Goal: Task Accomplishment & Management: Complete application form

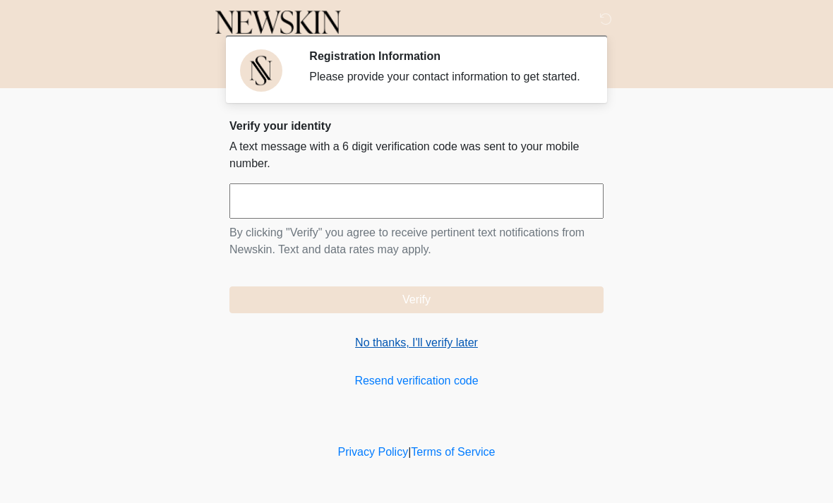
click at [447, 351] on link "No thanks, I'll verify later" at bounding box center [416, 342] width 374 height 17
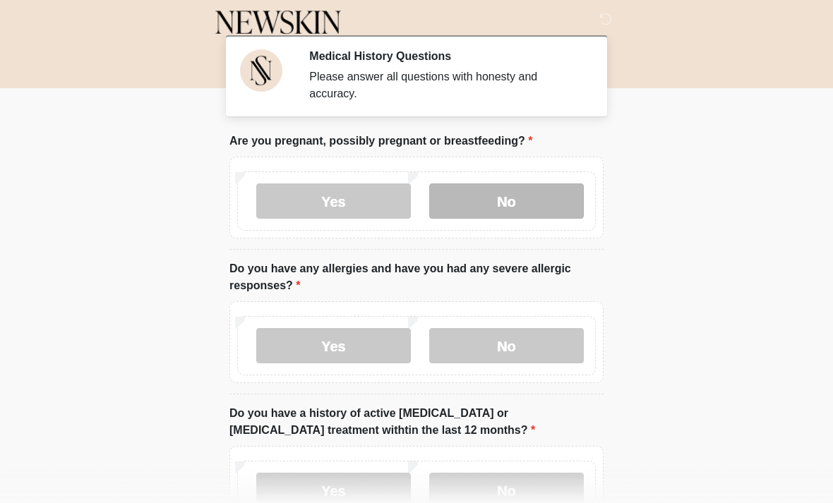
click at [572, 188] on label "No" at bounding box center [506, 200] width 155 height 35
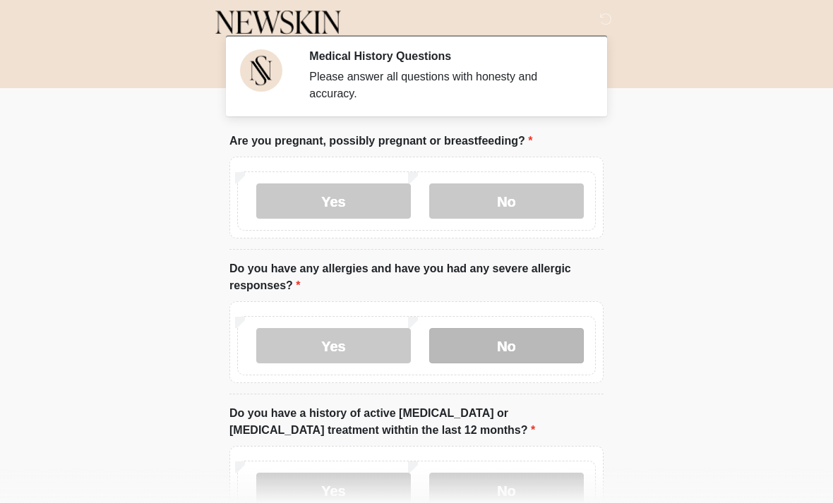
click at [517, 347] on label "No" at bounding box center [506, 345] width 155 height 35
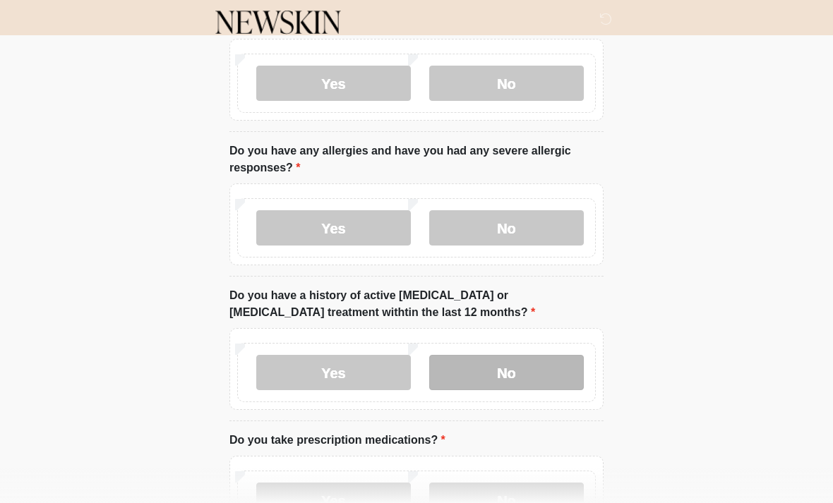
click at [547, 361] on label "No" at bounding box center [506, 372] width 155 height 35
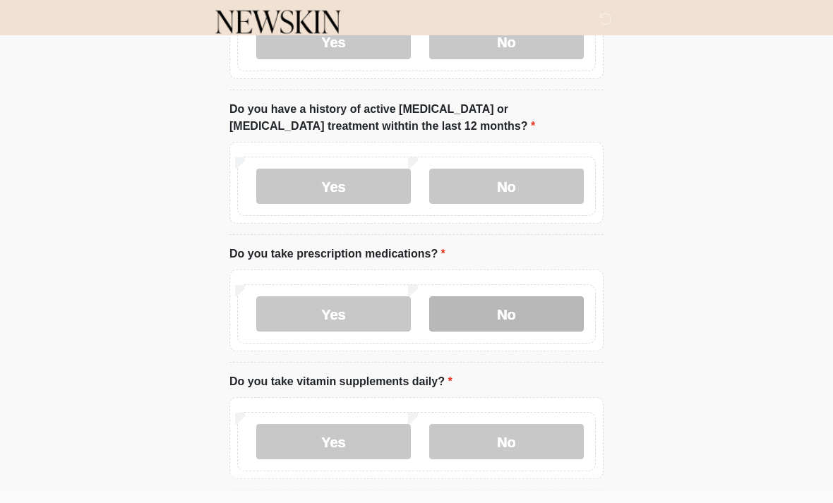
click at [548, 313] on label "No" at bounding box center [506, 314] width 155 height 35
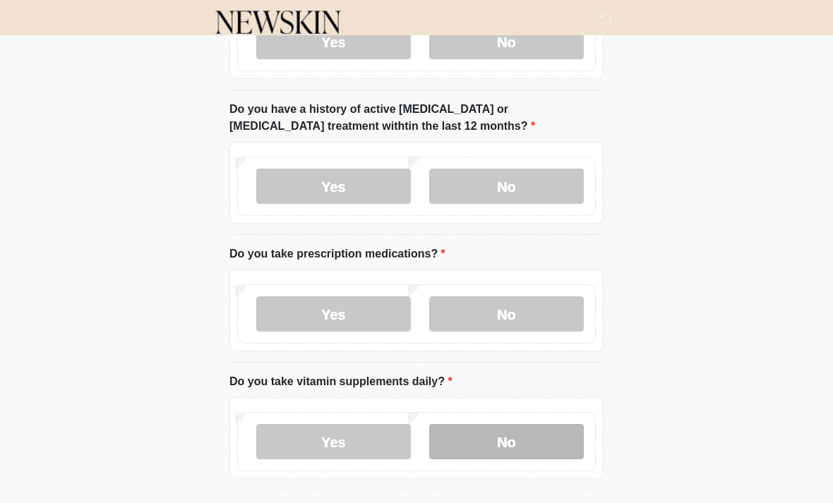
click at [519, 443] on label "No" at bounding box center [506, 441] width 155 height 35
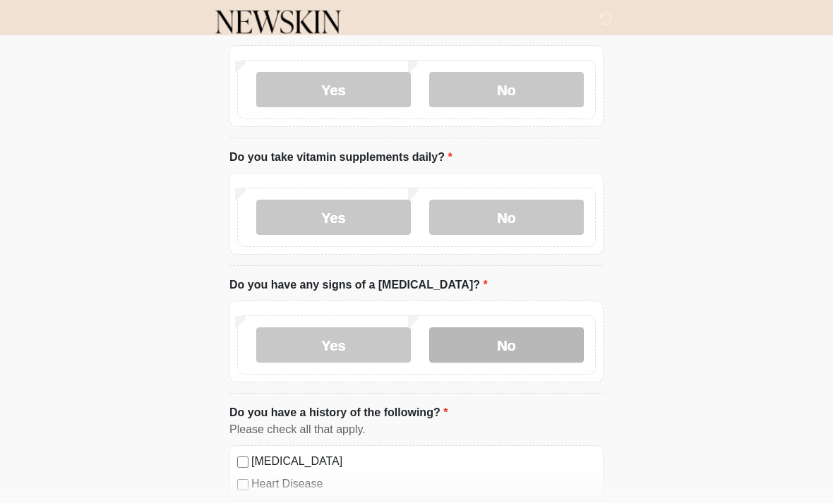
click at [552, 342] on label "No" at bounding box center [506, 345] width 155 height 35
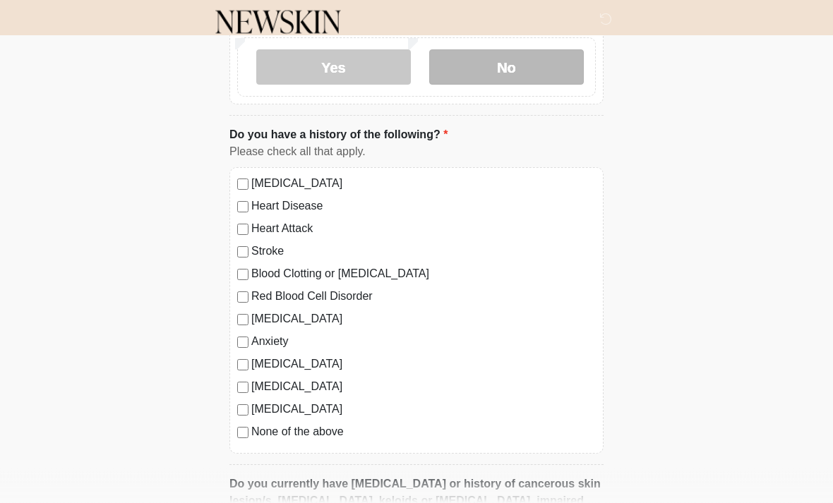
scroll to position [807, 0]
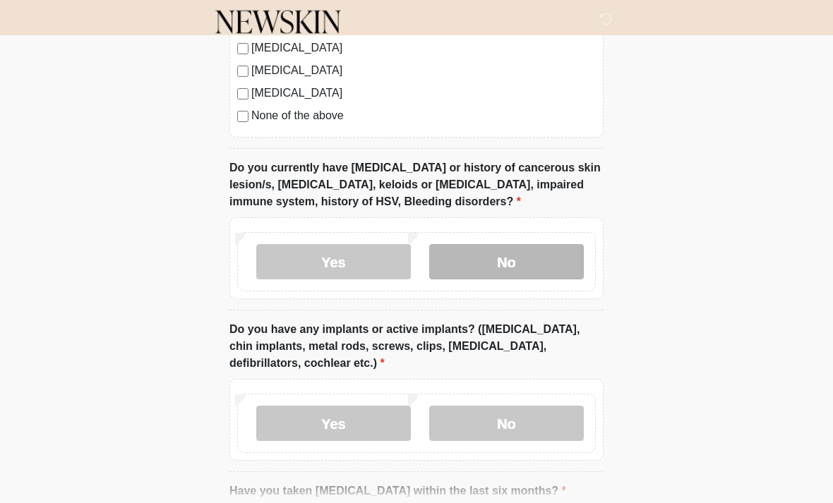
click at [527, 246] on label "No" at bounding box center [506, 262] width 155 height 35
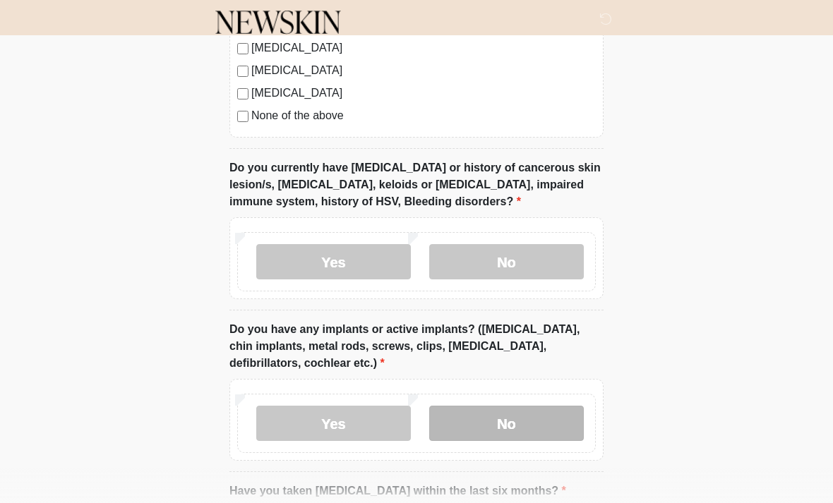
click at [504, 427] on label "No" at bounding box center [506, 423] width 155 height 35
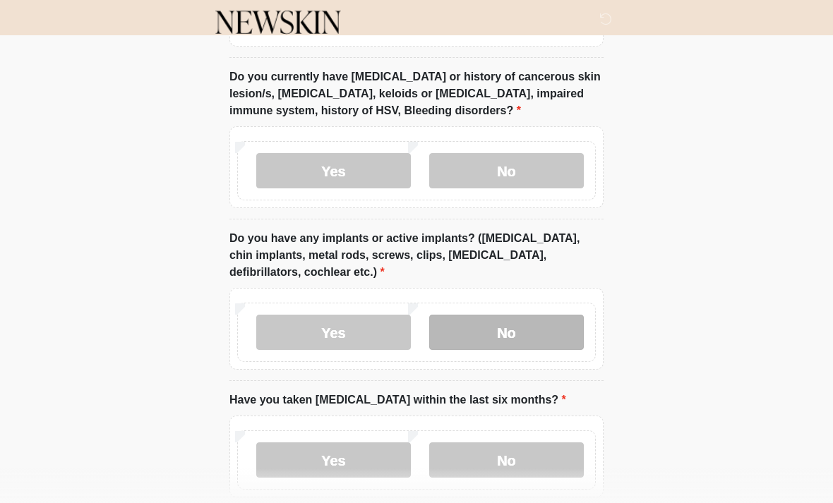
scroll to position [1285, 0]
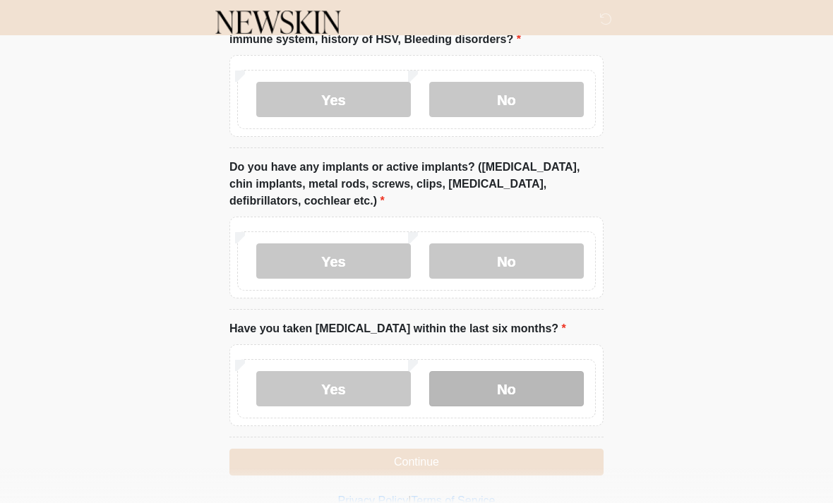
click at [534, 387] on label "No" at bounding box center [506, 388] width 155 height 35
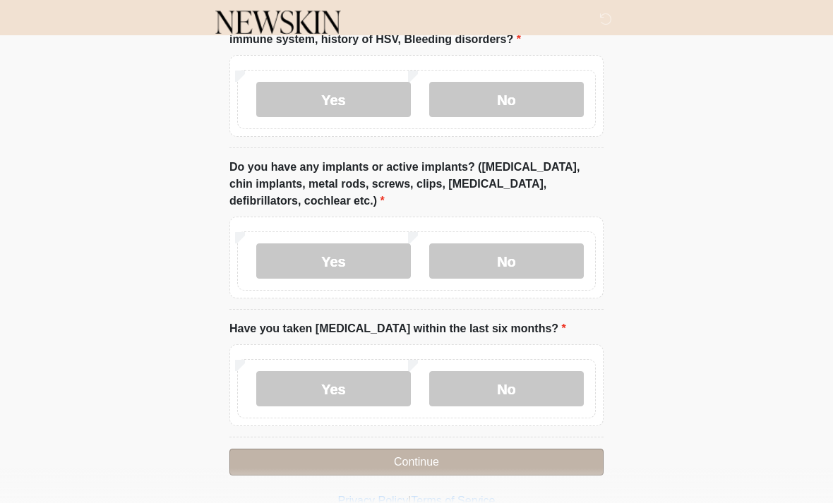
click at [538, 449] on button "Continue" at bounding box center [416, 462] width 374 height 27
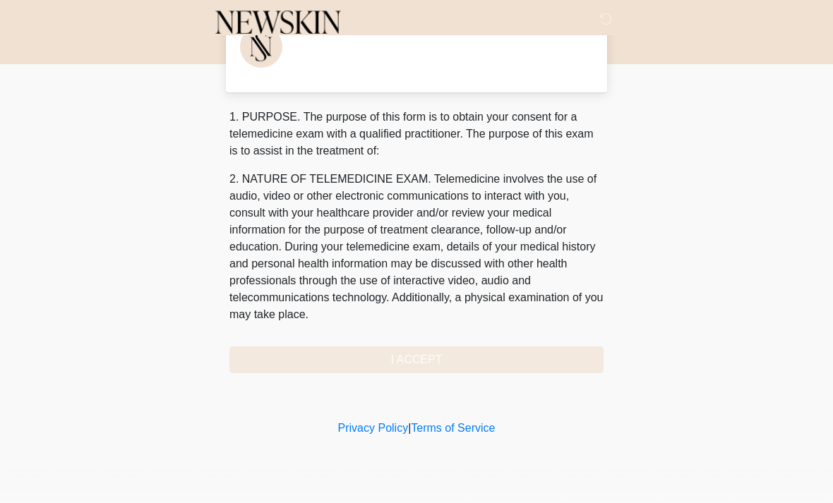
scroll to position [0, 0]
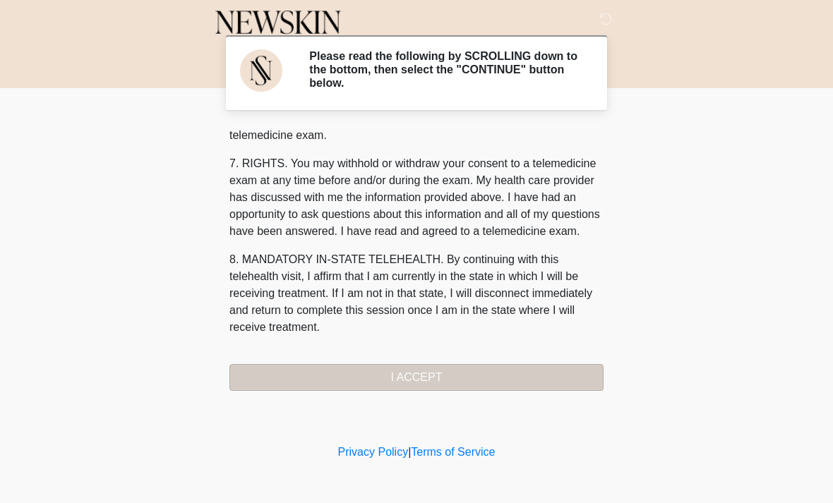
click at [464, 381] on button "I ACCEPT" at bounding box center [416, 377] width 374 height 27
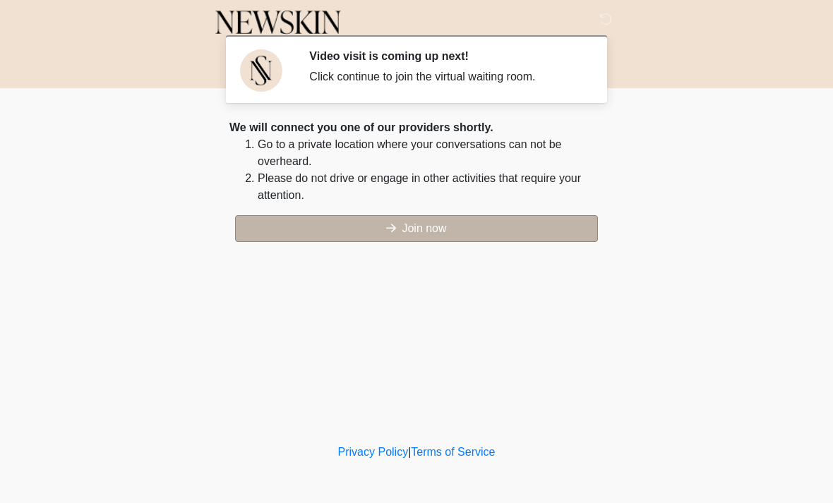
click at [519, 229] on button "Join now" at bounding box center [416, 228] width 363 height 27
